Goal: Find specific page/section

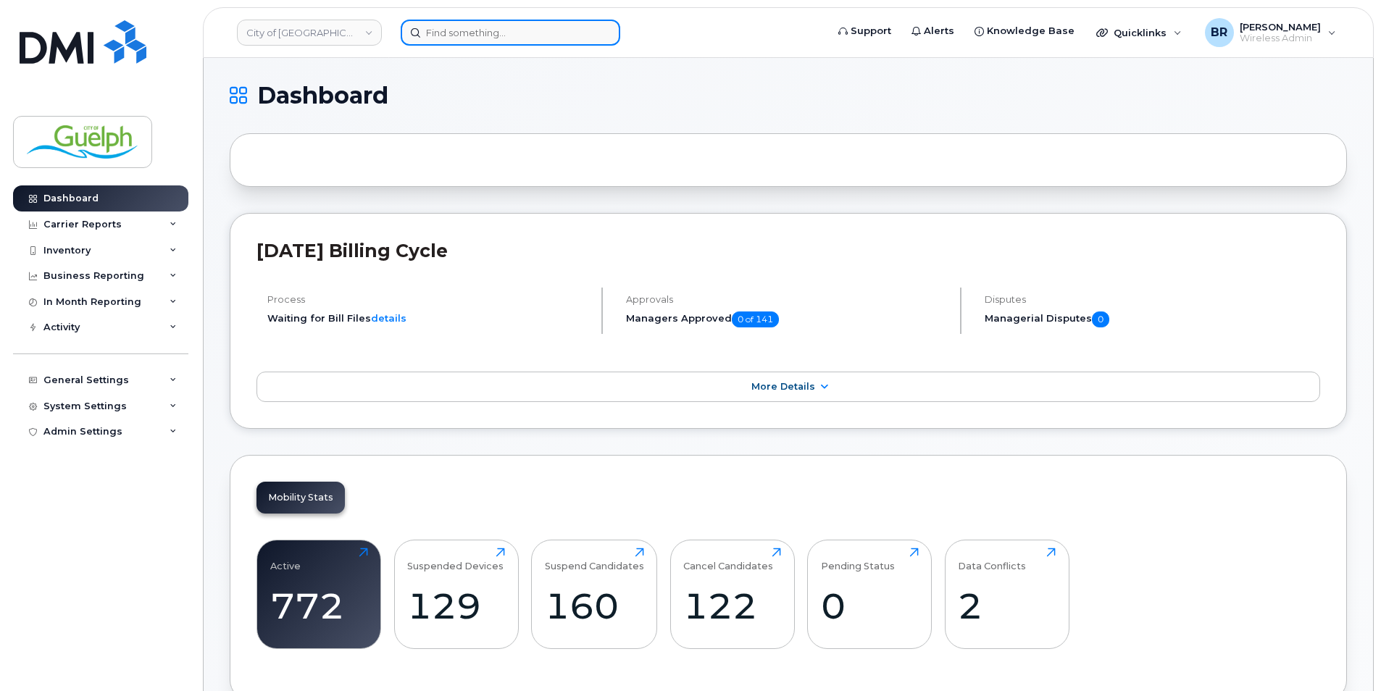
click at [511, 36] on input at bounding box center [510, 33] width 219 height 26
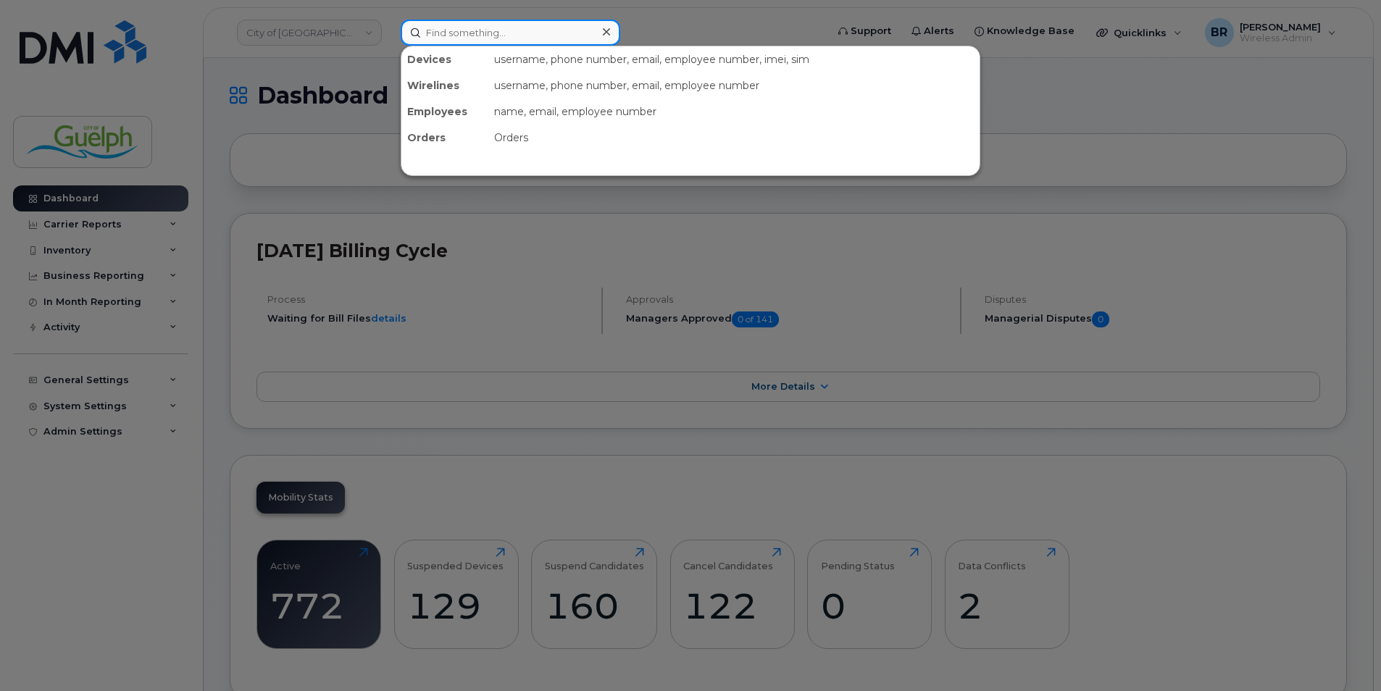
paste input "+15198274984"
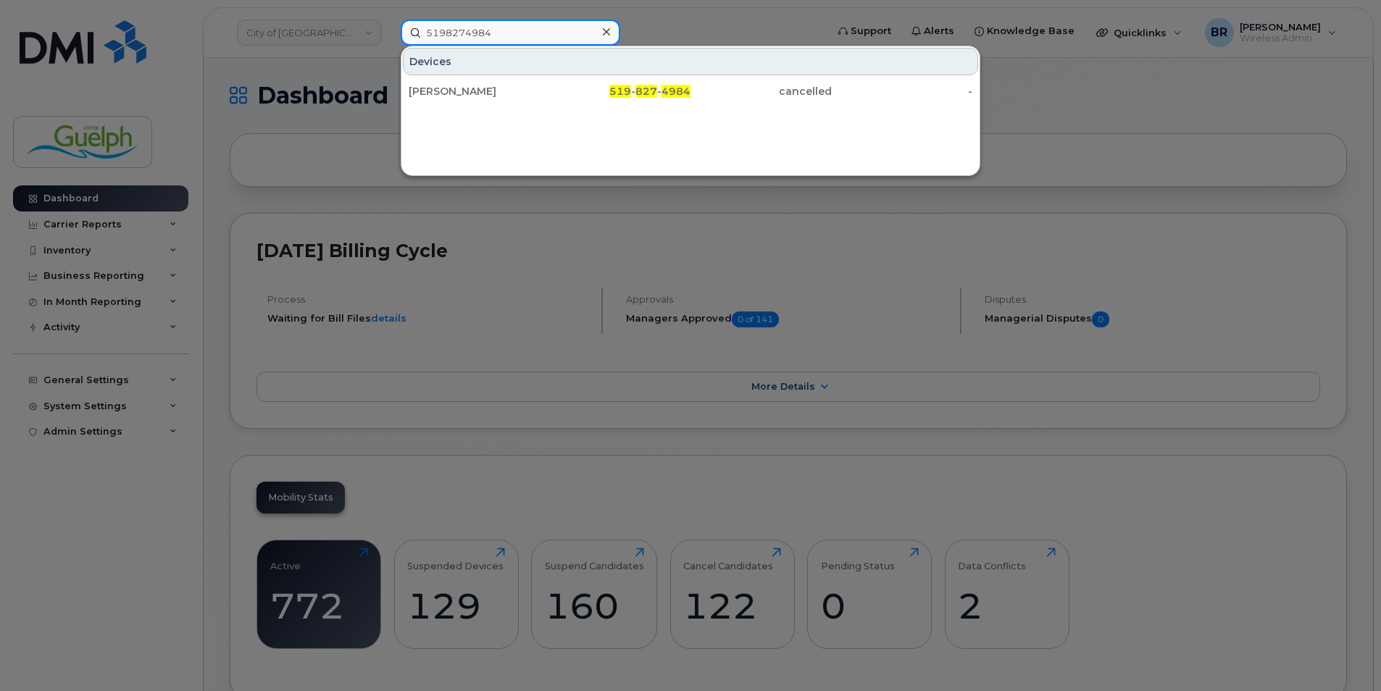
type input "5198274984"
click at [608, 28] on icon at bounding box center [606, 32] width 7 height 12
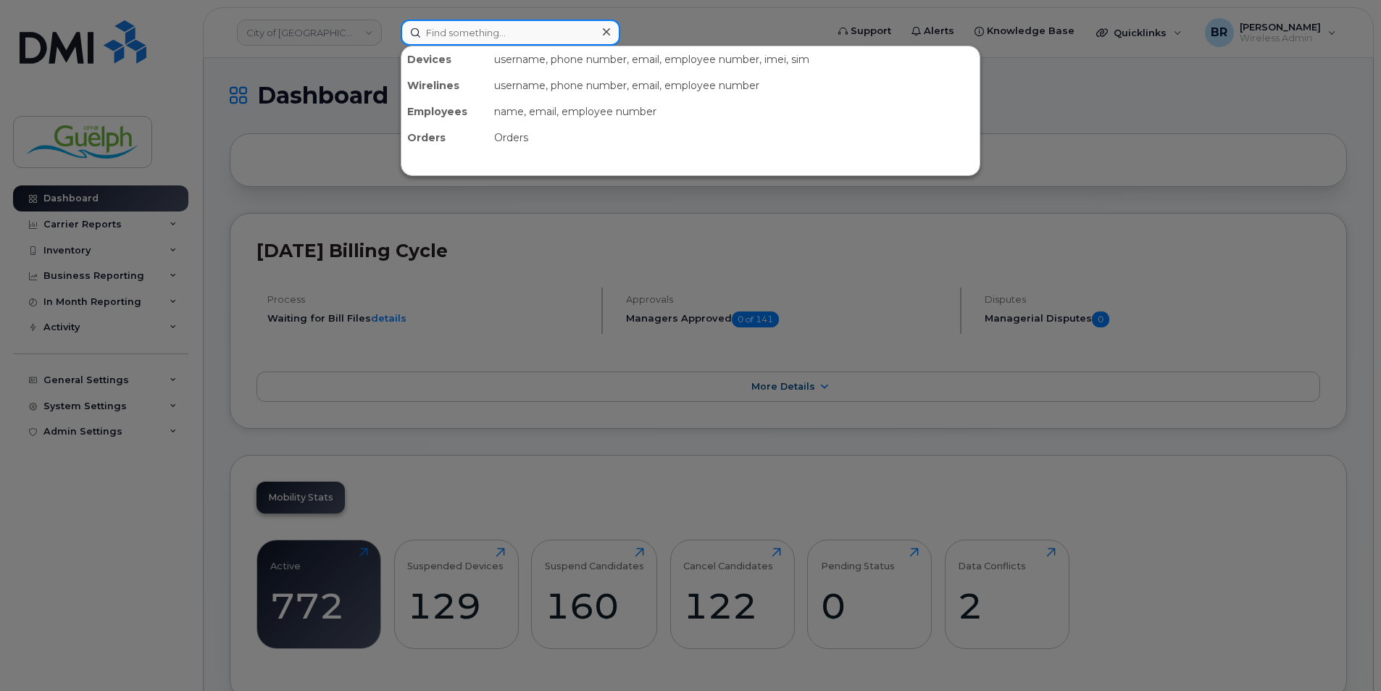
click at [548, 33] on input at bounding box center [510, 33] width 219 height 26
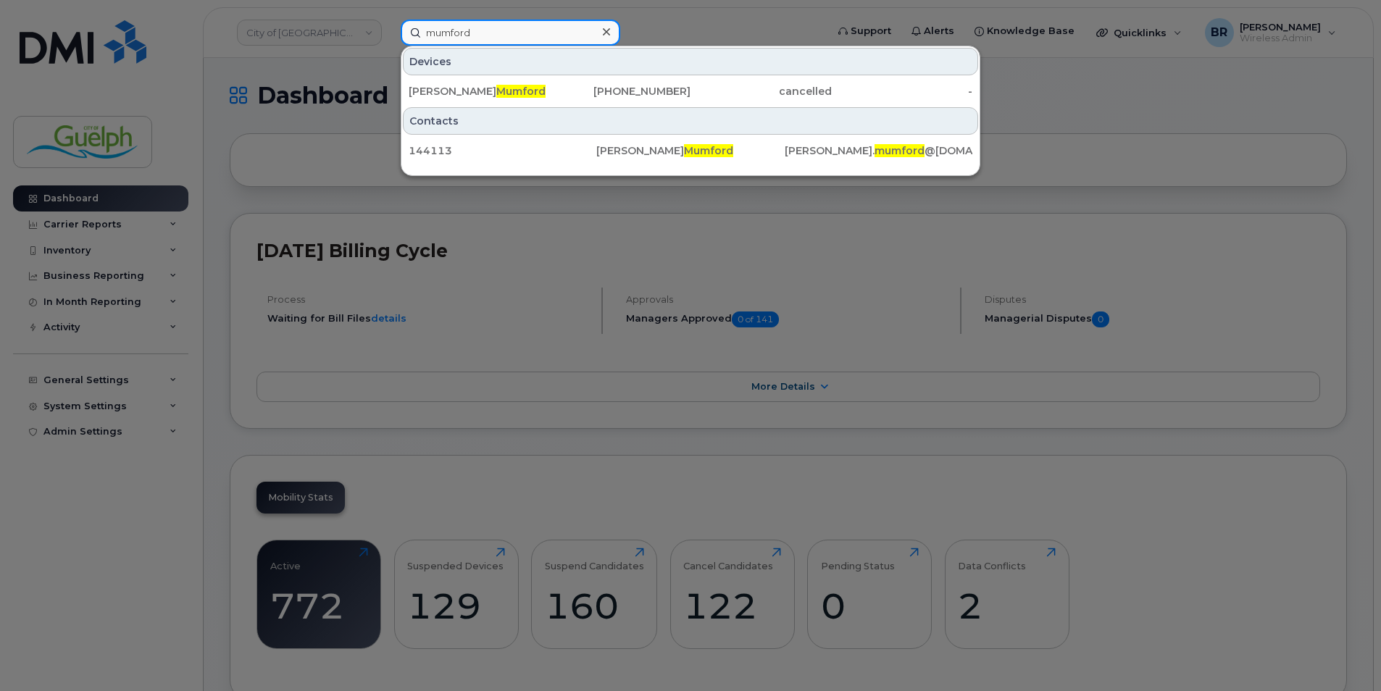
type input "mumford"
click at [606, 30] on icon at bounding box center [606, 32] width 7 height 12
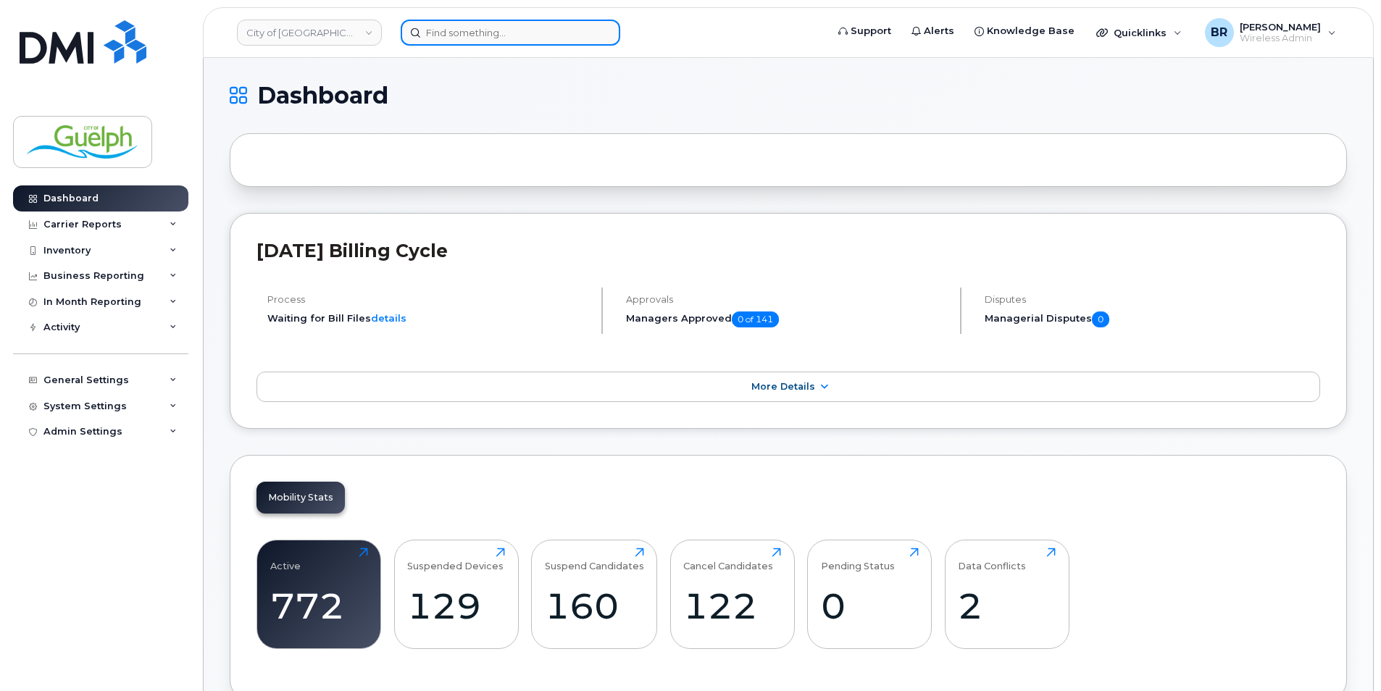
click at [464, 35] on input at bounding box center [510, 33] width 219 height 26
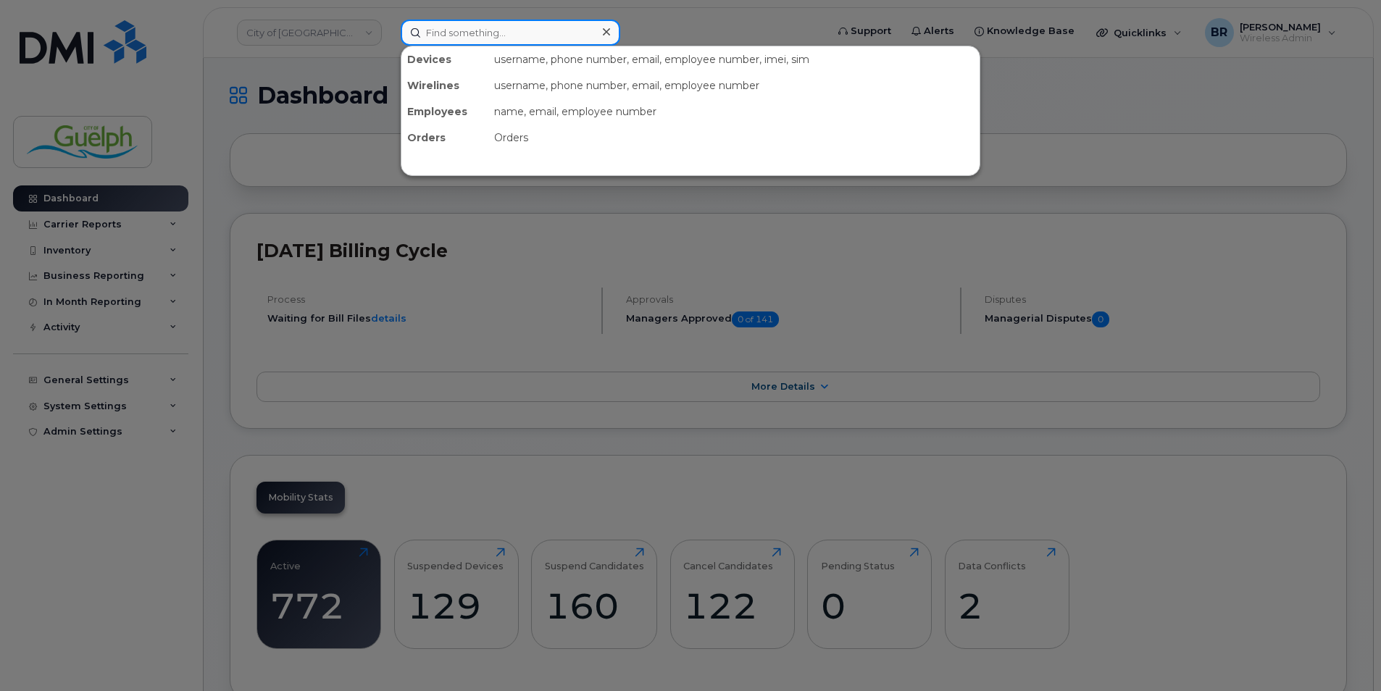
paste input "+12263326311"
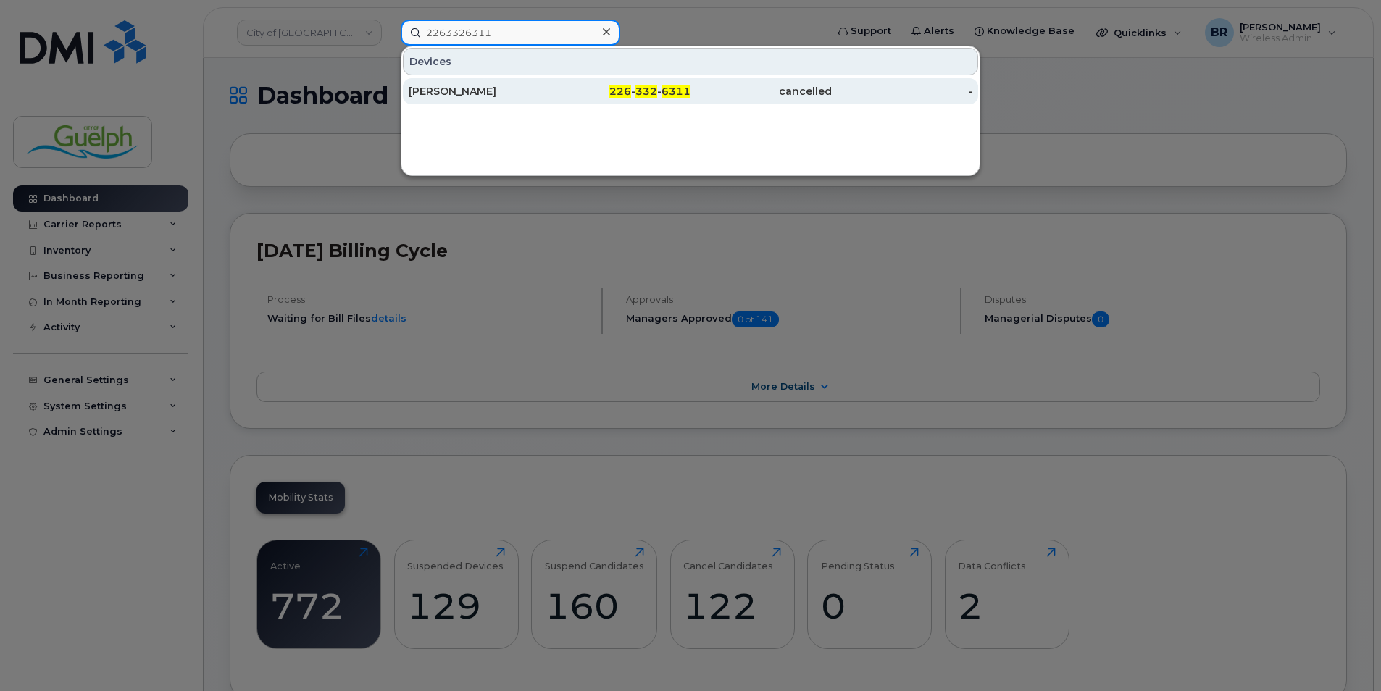
type input "2263326311"
click at [482, 86] on div "[PERSON_NAME]" at bounding box center [479, 91] width 141 height 14
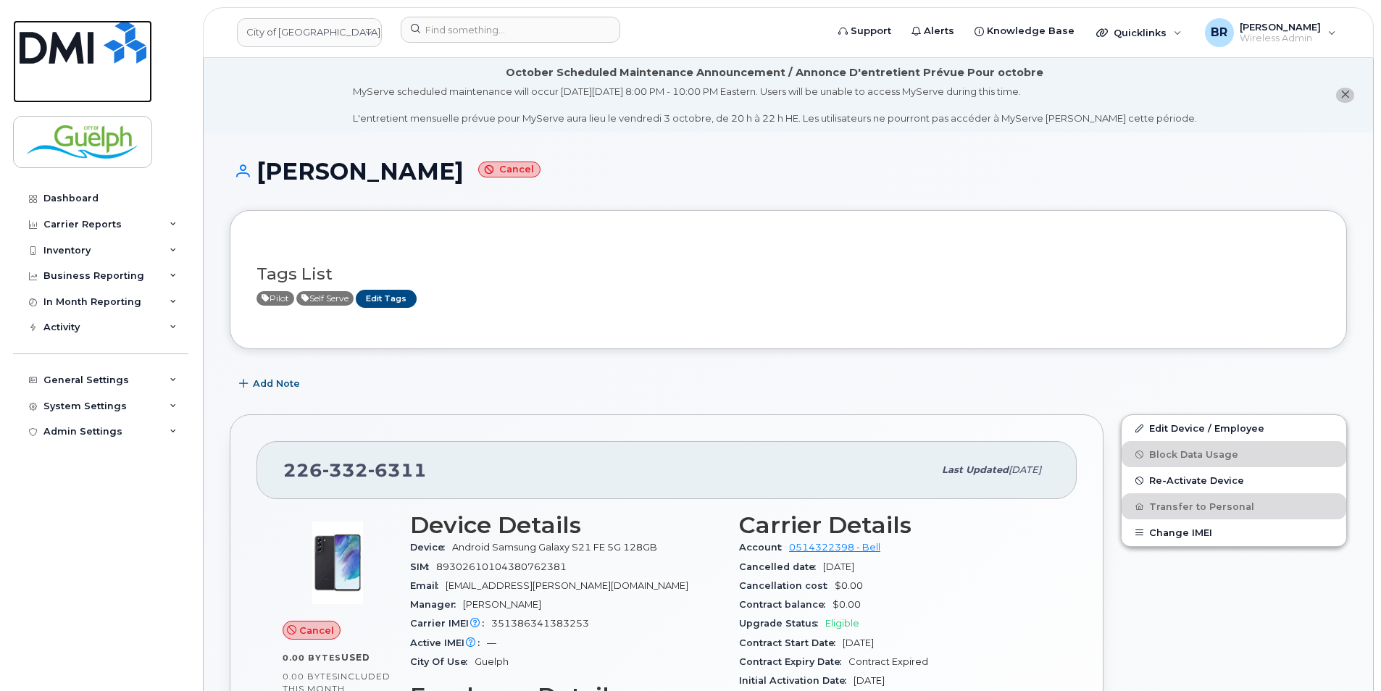
drag, startPoint x: 115, startPoint y: 40, endPoint x: 168, endPoint y: 49, distance: 53.7
click at [115, 40] on img at bounding box center [83, 41] width 127 height 43
